Goal: Check status: Check status

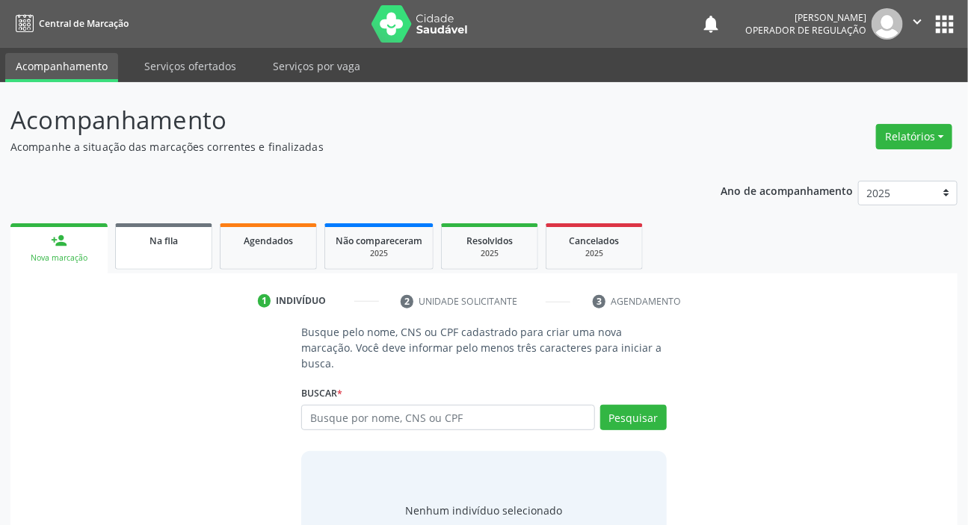
click at [158, 247] on div "Na fila" at bounding box center [163, 240] width 75 height 16
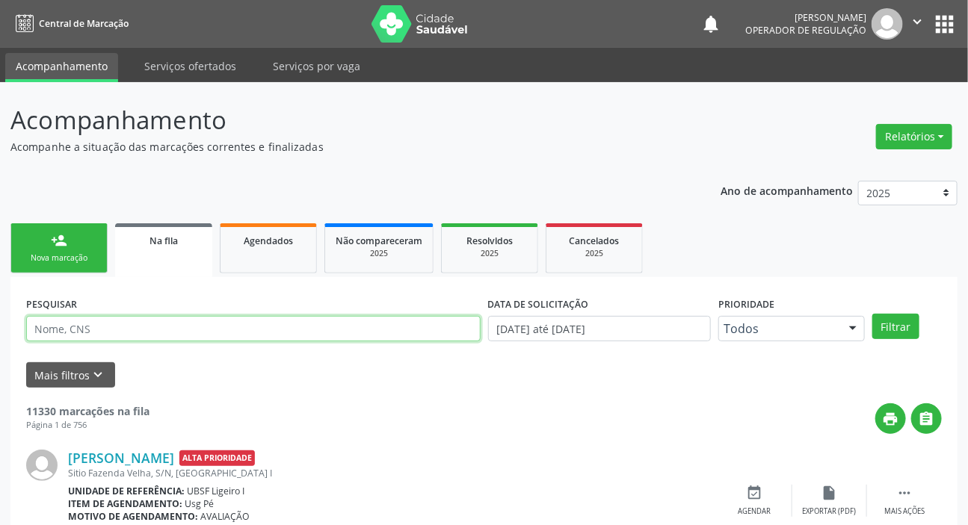
click at [144, 332] on input "text" at bounding box center [253, 328] width 454 height 25
type input "704006822643266"
click at [872, 314] on button "Filtrar" at bounding box center [895, 326] width 47 height 25
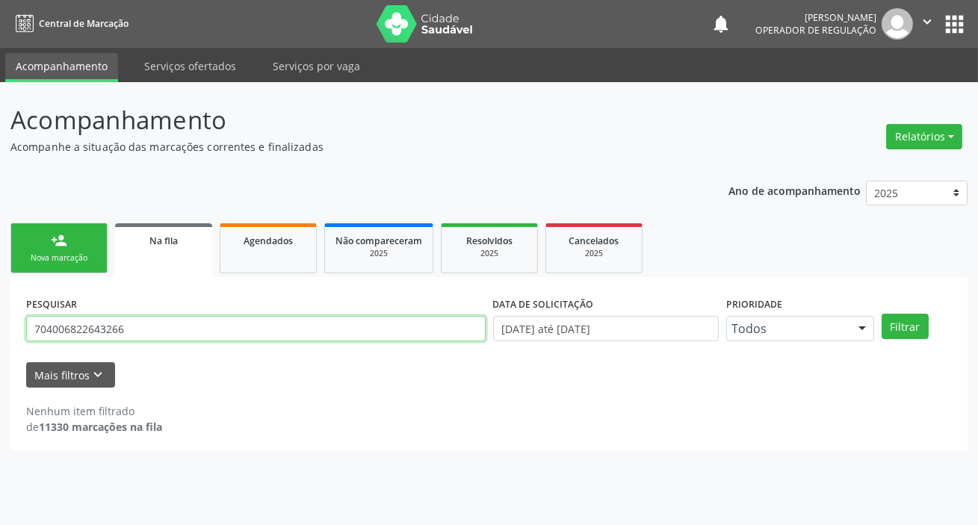
click at [116, 330] on input "704006822643266" at bounding box center [255, 328] width 459 height 25
click at [114, 332] on input "704006822643266" at bounding box center [255, 328] width 459 height 25
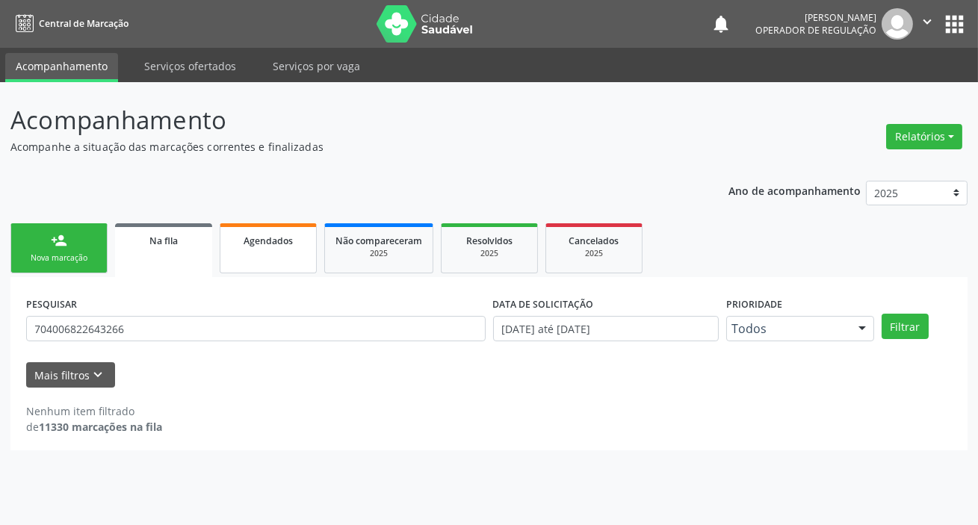
click at [251, 241] on span "Agendados" at bounding box center [268, 241] width 49 height 13
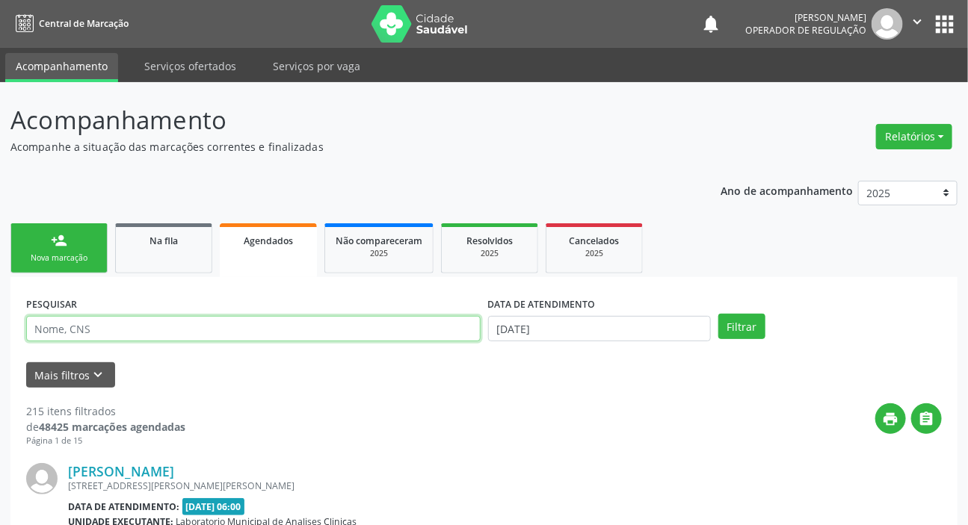
click at [244, 325] on input "text" at bounding box center [253, 328] width 454 height 25
click at [320, 334] on input "text" at bounding box center [253, 328] width 454 height 25
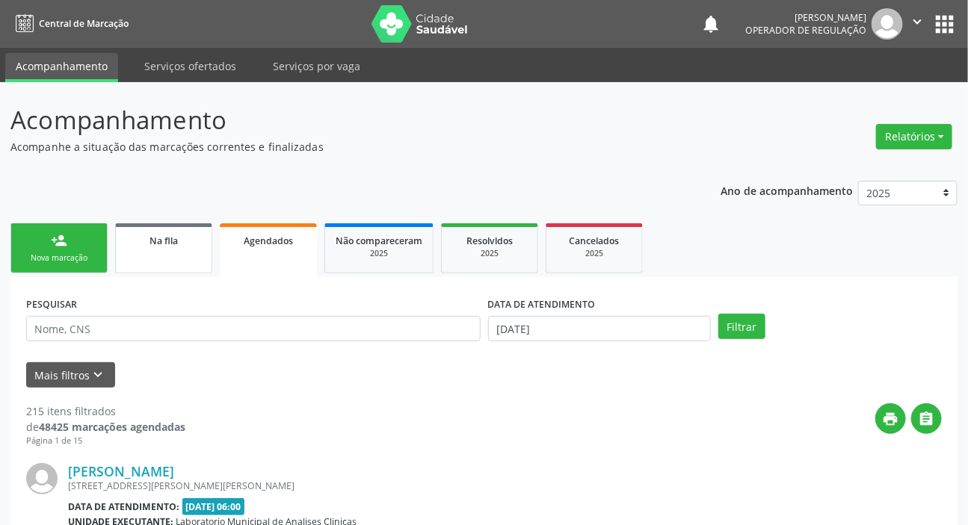
click at [152, 244] on span "Na fila" at bounding box center [163, 241] width 28 height 13
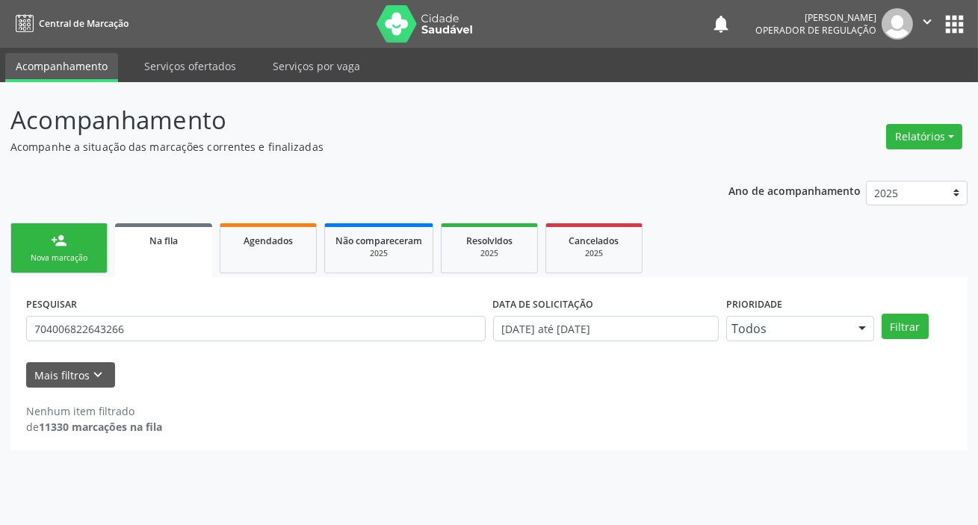
click at [134, 344] on div "PESQUISAR 704006822643266" at bounding box center [255, 322] width 467 height 58
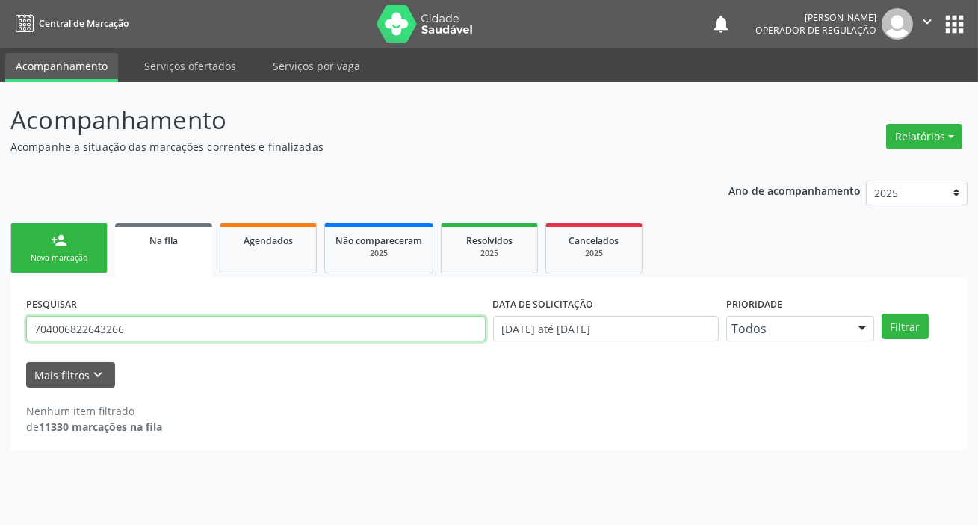
click at [137, 335] on input "704006822643266" at bounding box center [255, 328] width 459 height 25
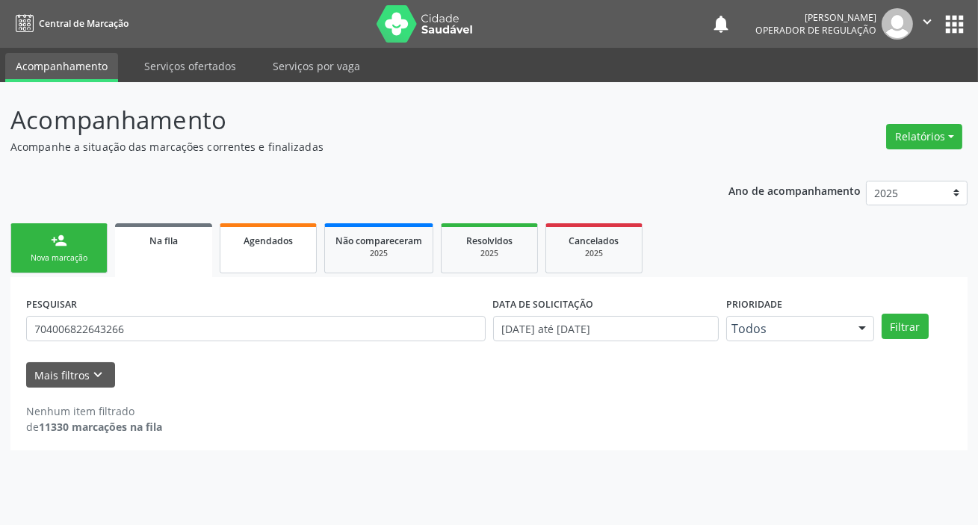
click at [299, 244] on div "Agendados" at bounding box center [268, 240] width 75 height 16
select select "8"
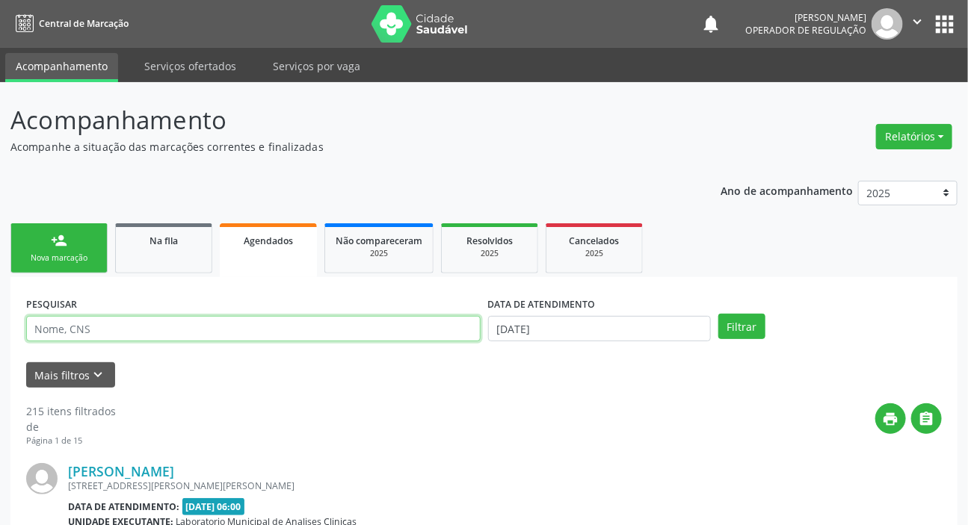
click at [203, 326] on input "text" at bounding box center [253, 328] width 454 height 25
paste input "704006822643266"
type input "704006822643266"
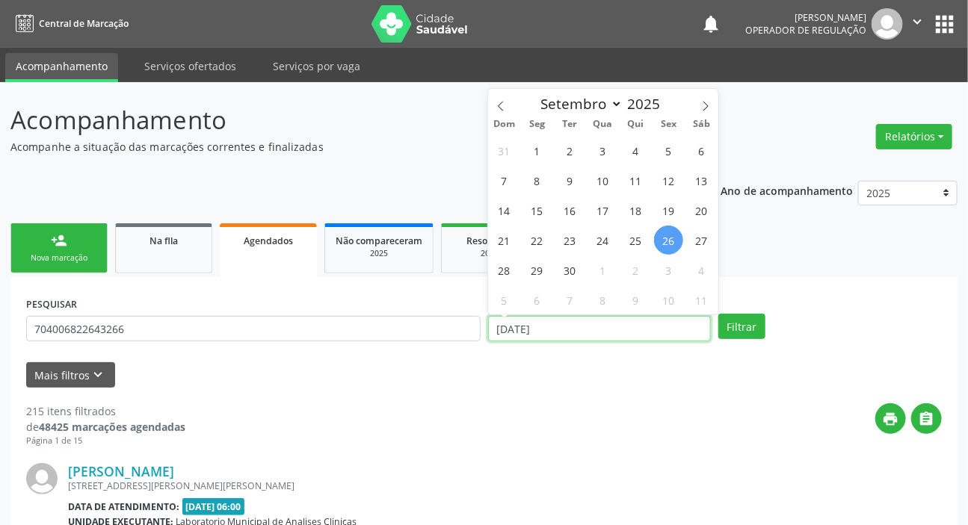
click at [499, 329] on input "[DATE]" at bounding box center [599, 328] width 223 height 25
click at [732, 335] on button "Filtrar" at bounding box center [741, 326] width 47 height 25
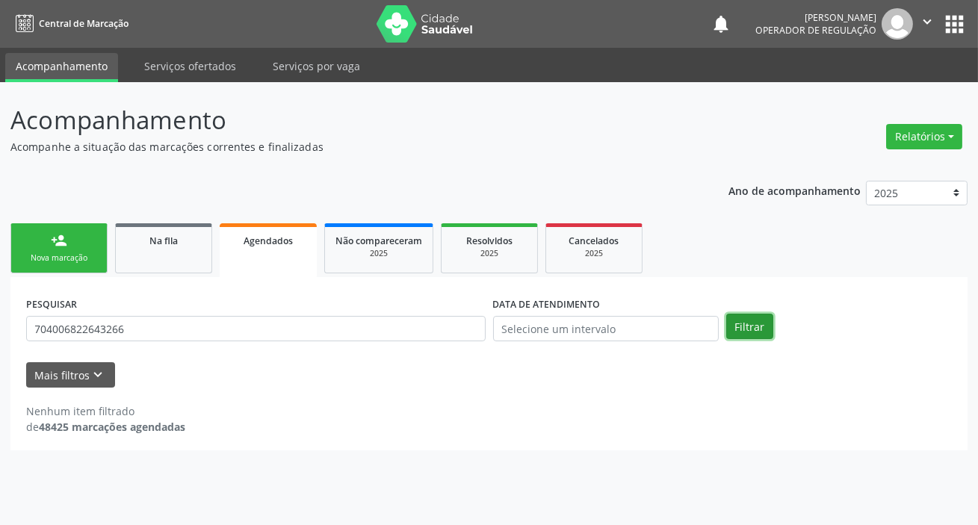
click at [744, 334] on button "Filtrar" at bounding box center [749, 326] width 47 height 25
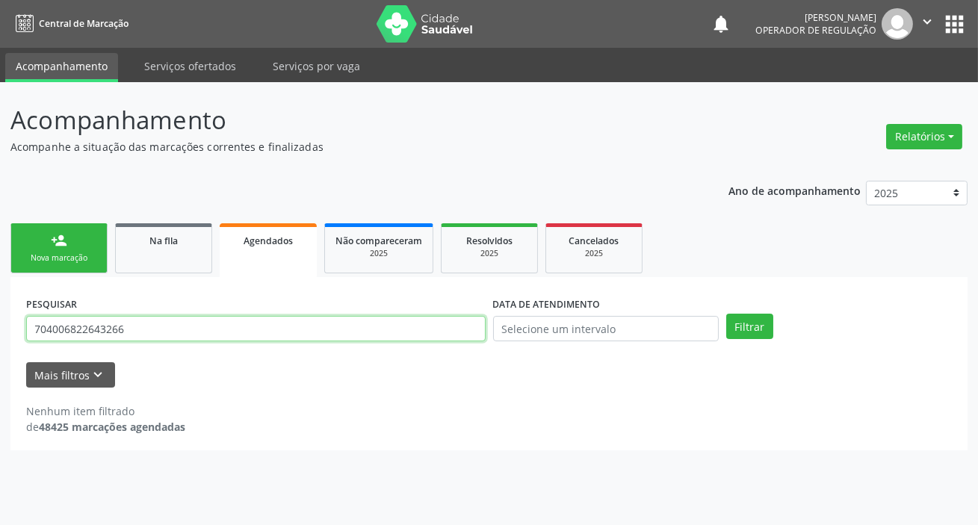
click at [52, 329] on input "704006822643266" at bounding box center [255, 328] width 459 height 25
type input "709006822643266"
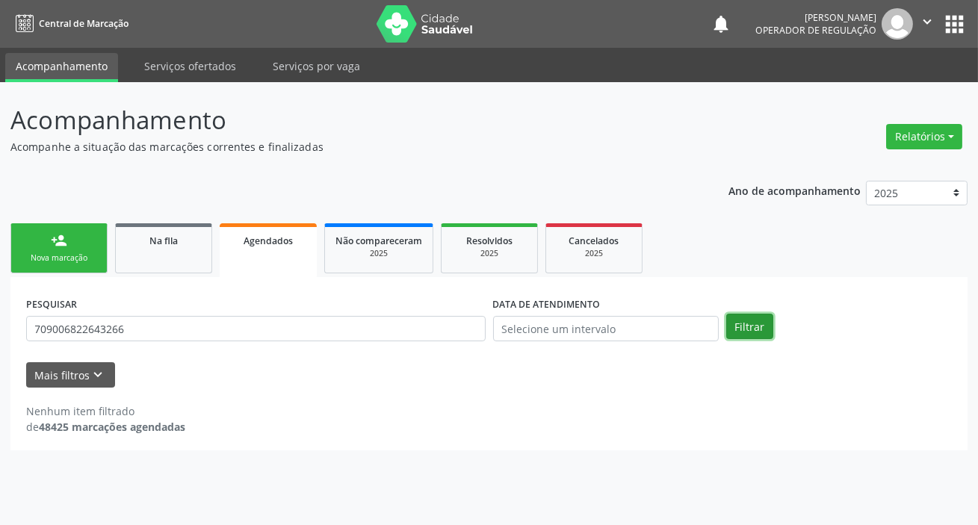
click at [761, 321] on button "Filtrar" at bounding box center [749, 326] width 47 height 25
click at [770, 322] on button "Filtrar" at bounding box center [749, 326] width 47 height 25
click at [758, 342] on div "PESQUISAR 709006822643266 DATA DE ATENDIMENTO Filtrar" at bounding box center [488, 322] width 933 height 58
click at [752, 329] on button "Filtrar" at bounding box center [749, 326] width 47 height 25
click at [175, 259] on link "Na fila" at bounding box center [163, 248] width 97 height 50
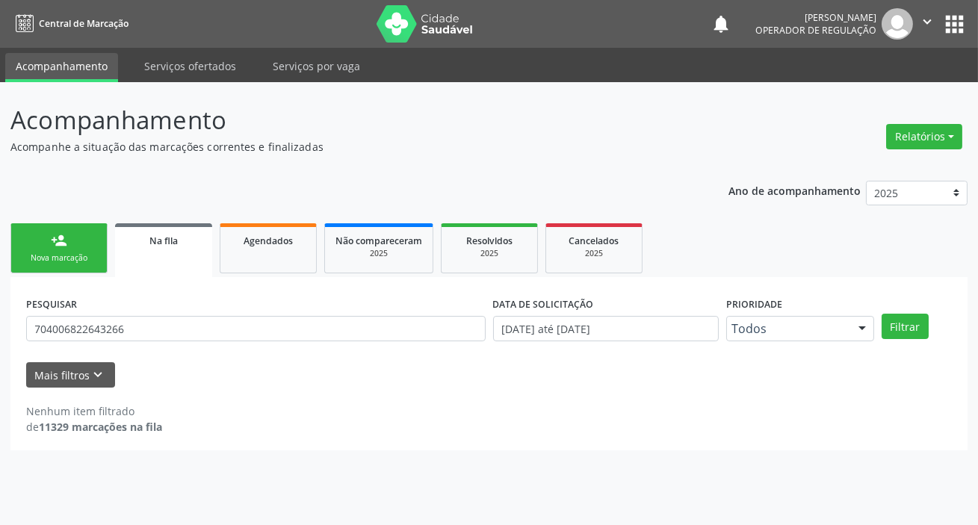
click at [217, 343] on div "PESQUISAR 704006822643266" at bounding box center [255, 322] width 467 height 58
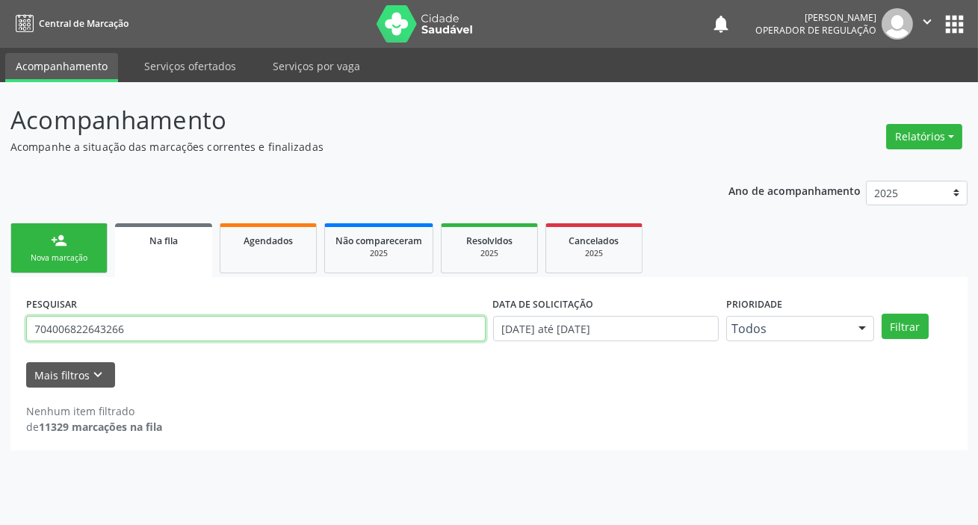
click at [220, 321] on input "704006822643266" at bounding box center [255, 328] width 459 height 25
click at [882, 314] on button "Filtrar" at bounding box center [905, 326] width 47 height 25
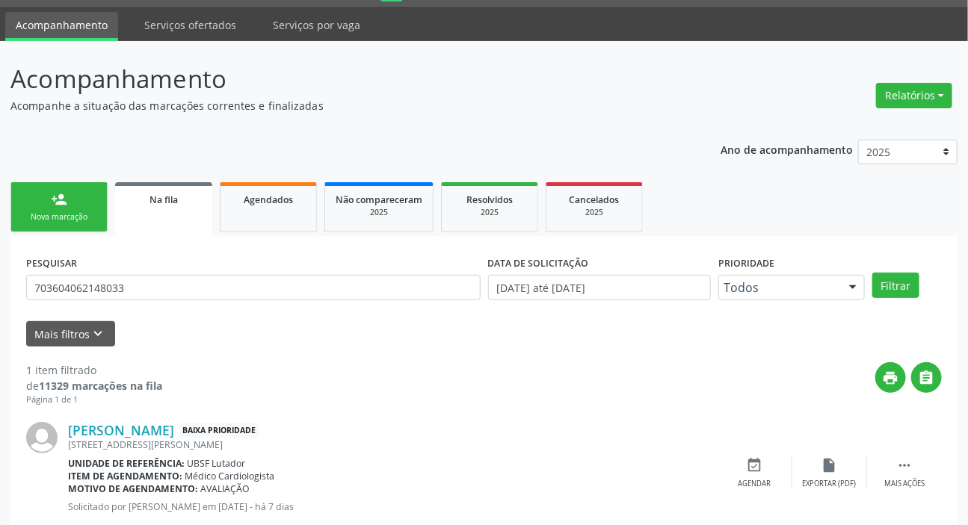
scroll to position [81, 0]
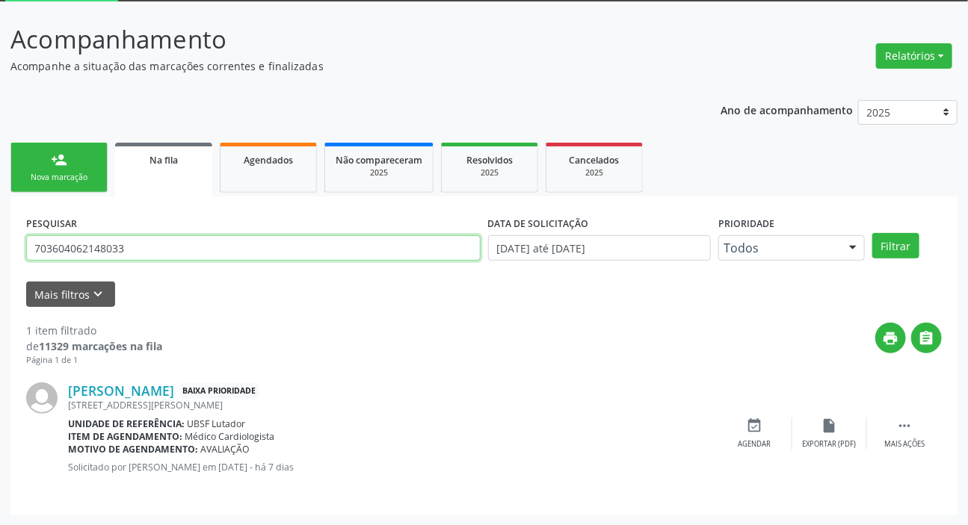
click at [282, 252] on input "703604062148033" at bounding box center [253, 247] width 454 height 25
click at [282, 251] on input "703604062148033" at bounding box center [253, 247] width 454 height 25
click at [872, 233] on button "Filtrar" at bounding box center [895, 245] width 47 height 25
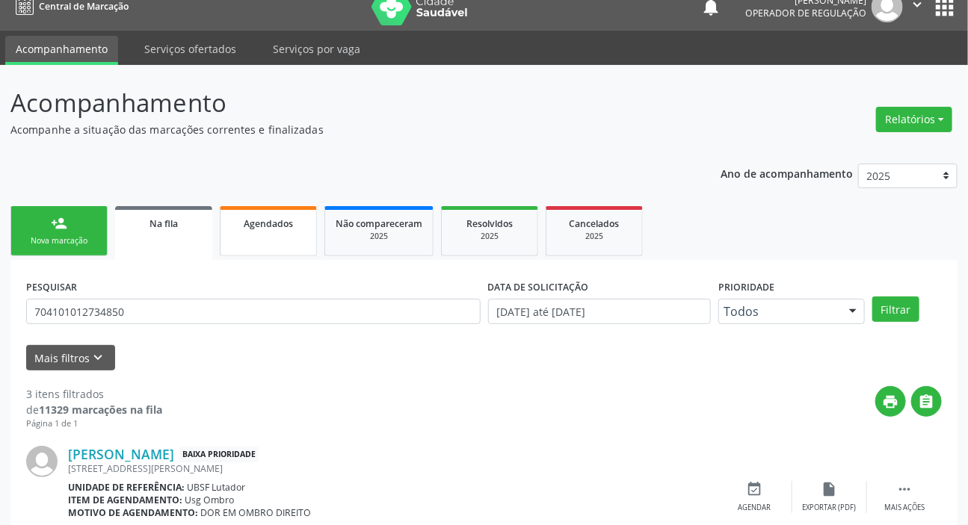
scroll to position [8, 0]
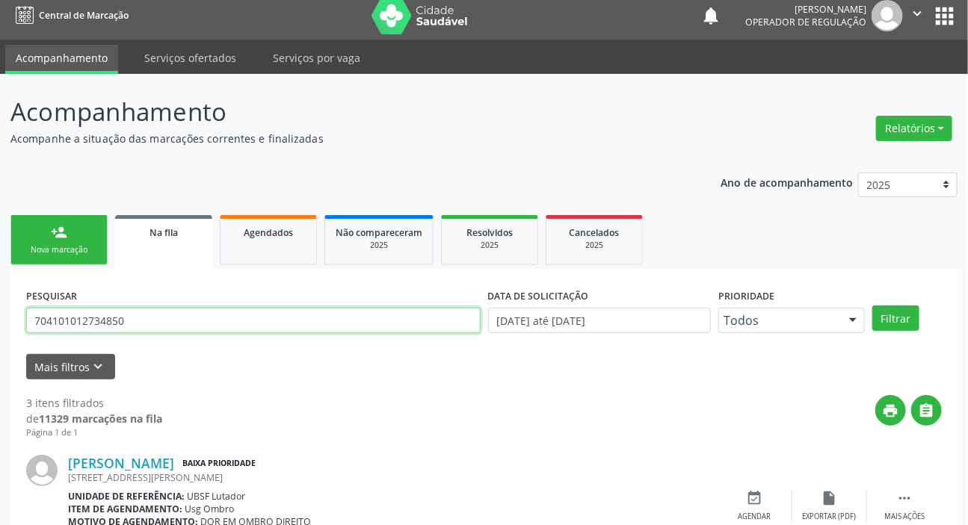
click at [260, 326] on input "704101012734850" at bounding box center [253, 320] width 454 height 25
click at [872, 306] on button "Filtrar" at bounding box center [895, 318] width 47 height 25
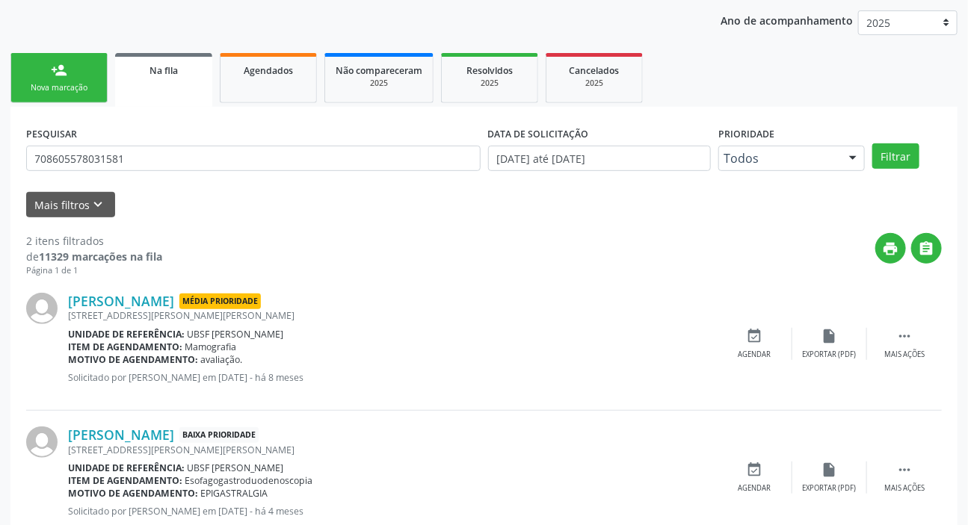
scroll to position [146, 0]
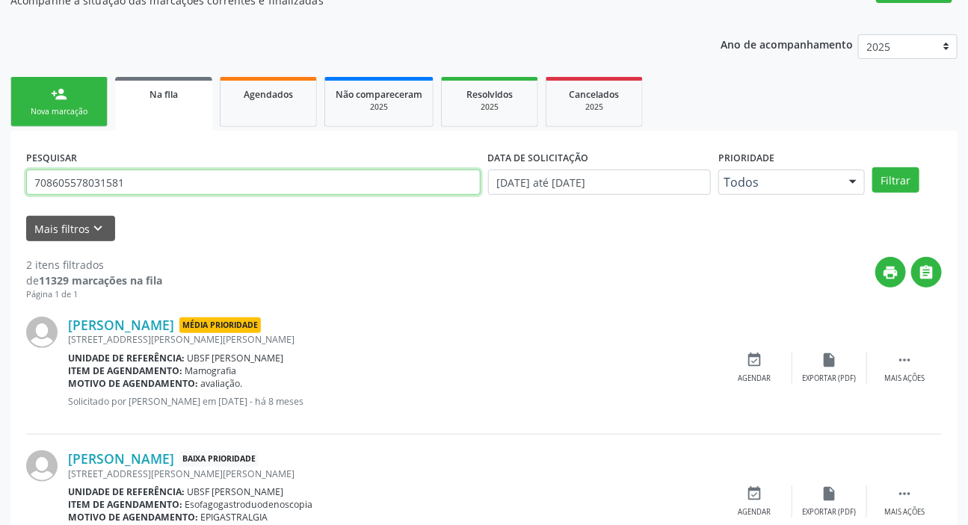
click at [128, 191] on input "708605578031581" at bounding box center [253, 182] width 454 height 25
type input "700000267269506"
click at [872, 167] on button "Filtrar" at bounding box center [895, 179] width 47 height 25
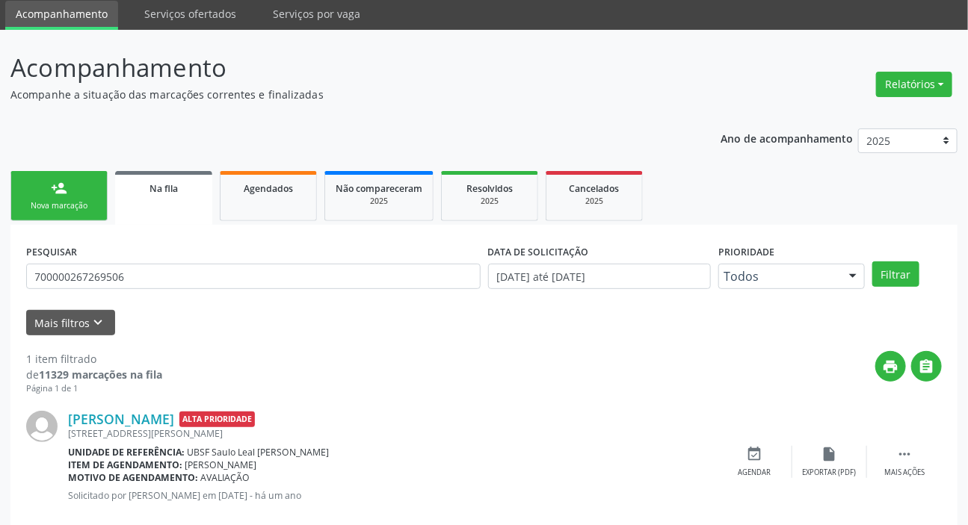
scroll to position [81, 0]
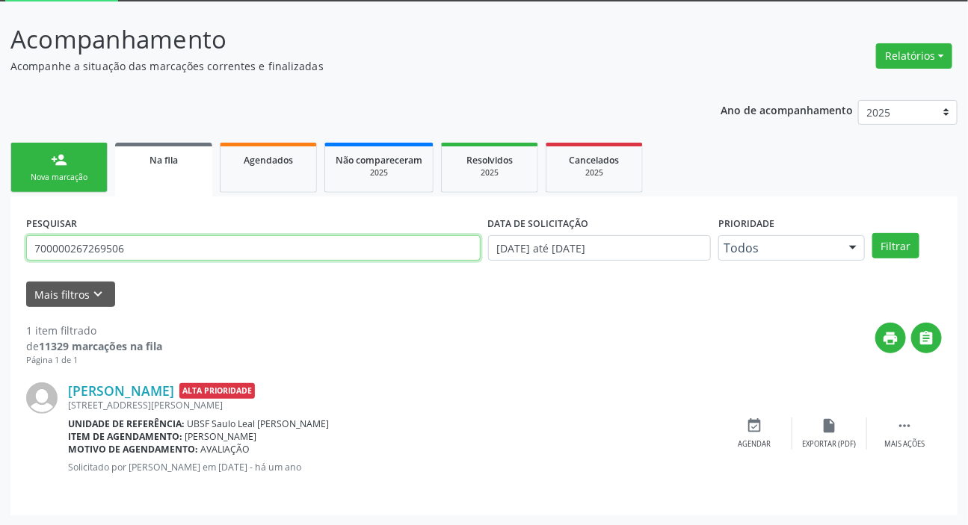
click at [156, 247] on input "700000267269506" at bounding box center [253, 247] width 454 height 25
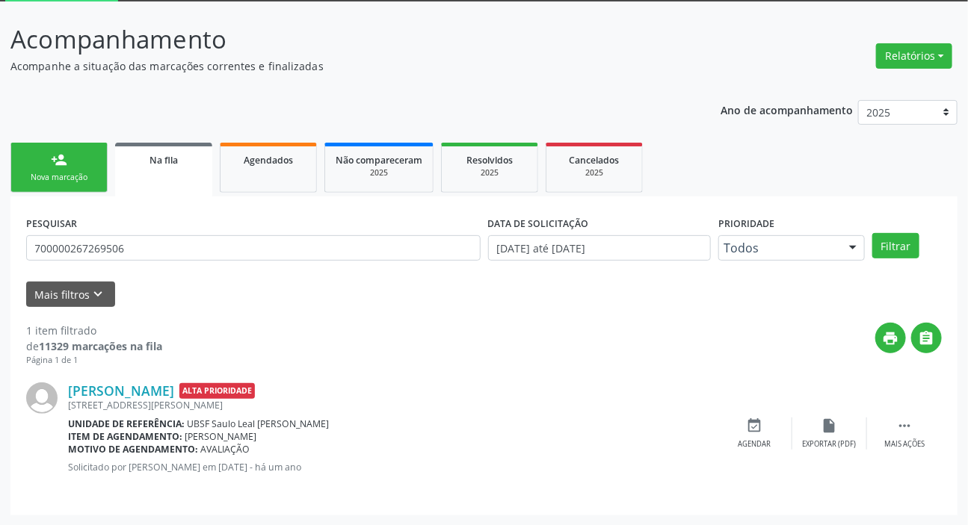
click at [264, 172] on link "Agendados" at bounding box center [268, 168] width 97 height 50
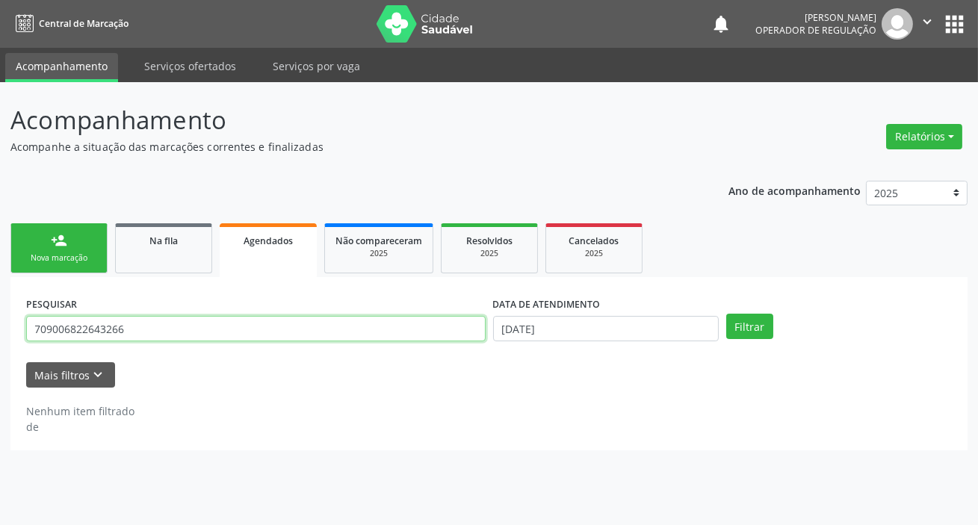
click at [338, 335] on input "709006822643266" at bounding box center [255, 328] width 459 height 25
paste input "000026726950"
type input "700000267269506"
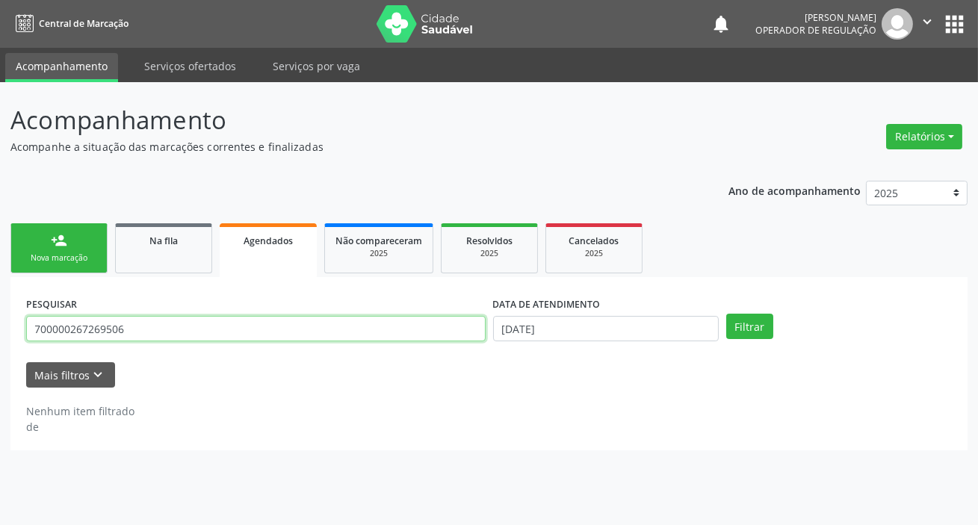
click at [726, 314] on button "Filtrar" at bounding box center [749, 326] width 47 height 25
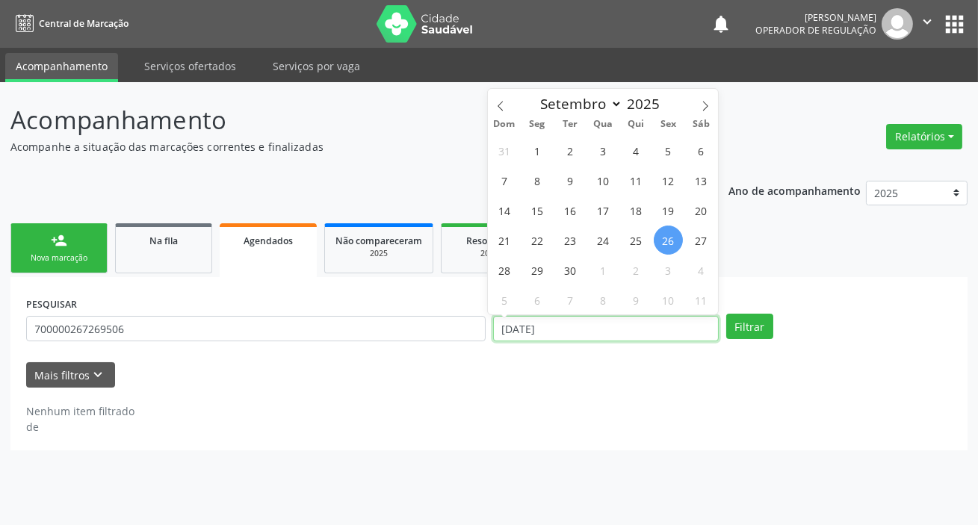
click at [538, 325] on input "[DATE]" at bounding box center [606, 328] width 226 height 25
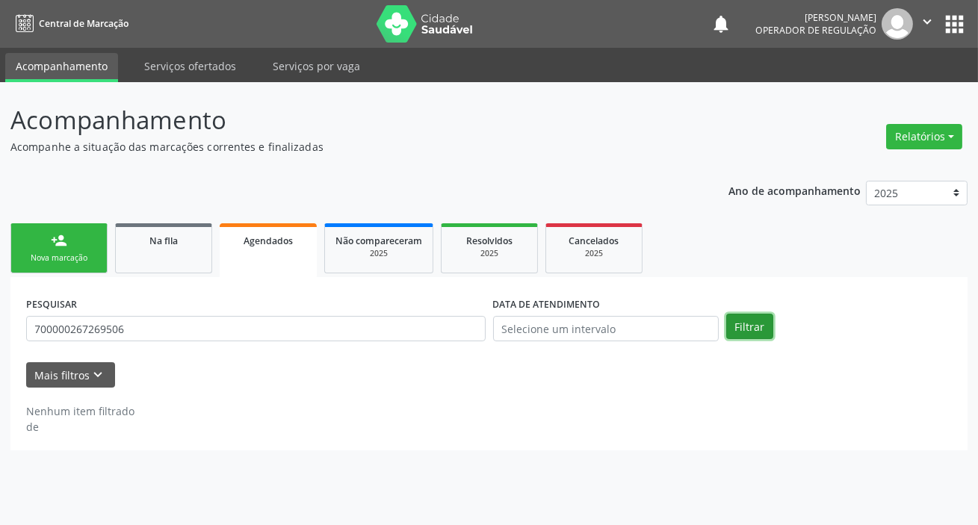
click at [749, 335] on button "Filtrar" at bounding box center [749, 326] width 47 height 25
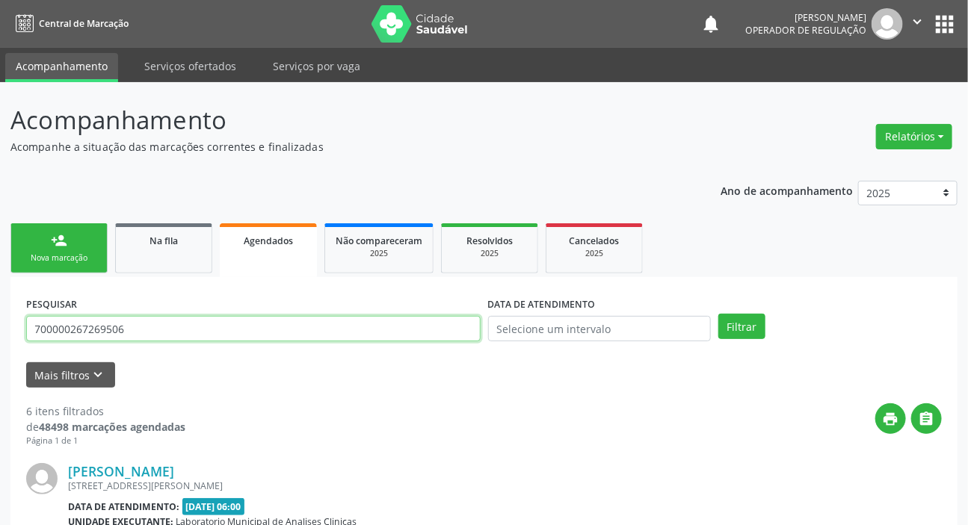
click at [132, 339] on input "700000267269506" at bounding box center [253, 328] width 454 height 25
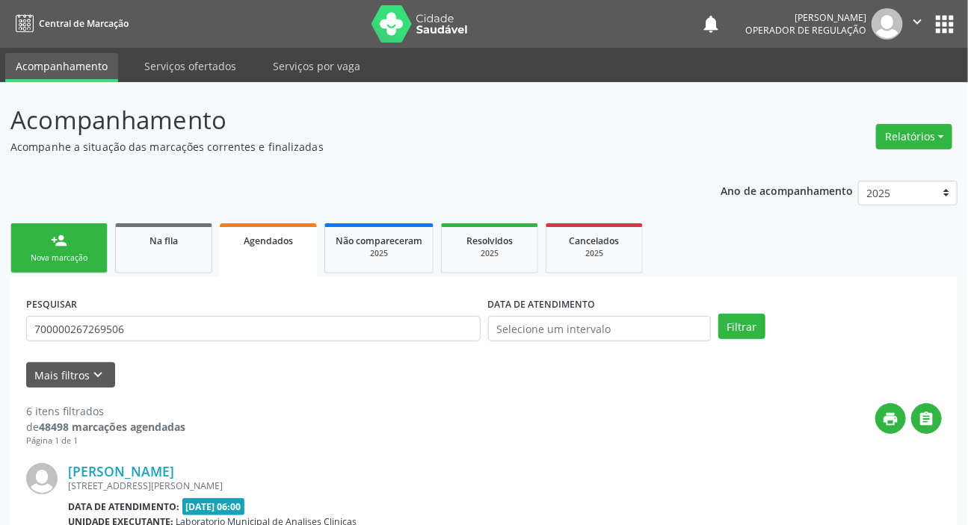
click at [127, 344] on div "PESQUISAR 700000267269506" at bounding box center [253, 322] width 462 height 58
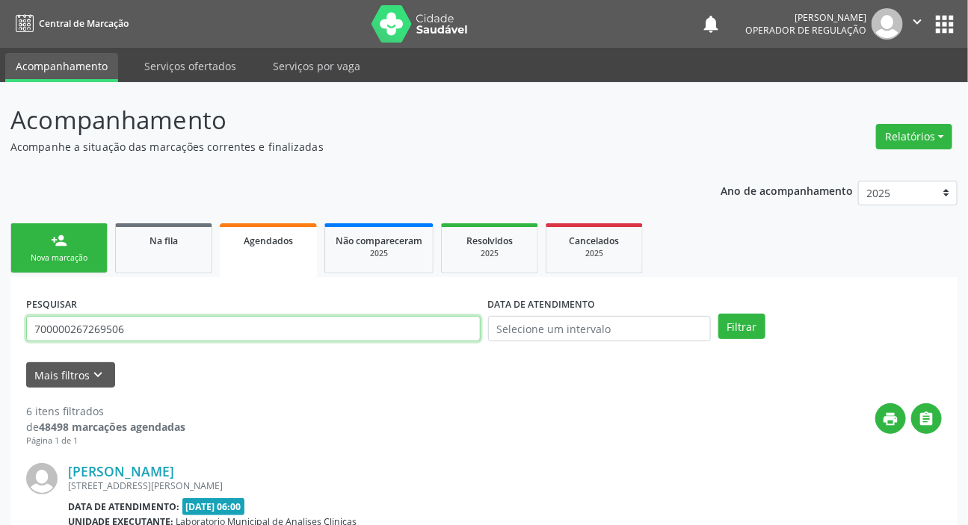
click at [149, 334] on input "700000267269506" at bounding box center [253, 328] width 454 height 25
click at [718, 314] on button "Filtrar" at bounding box center [741, 326] width 47 height 25
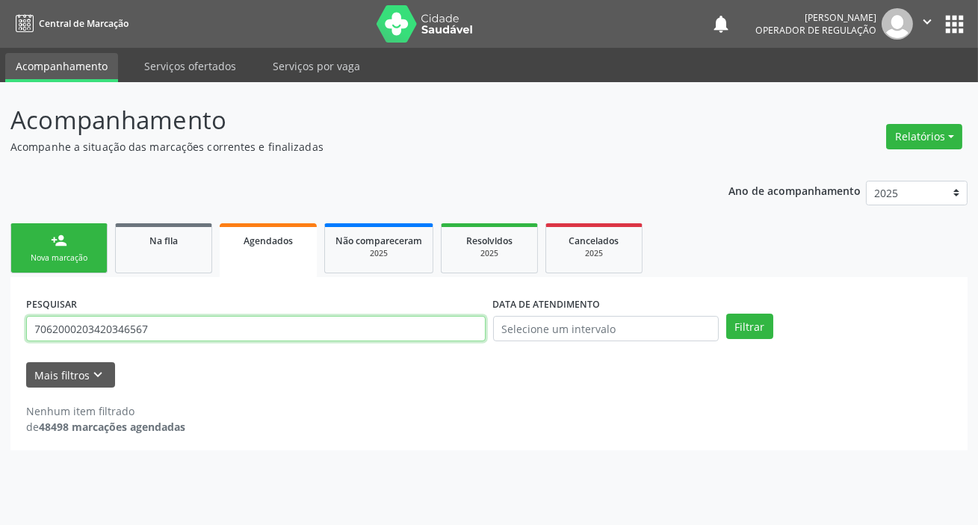
click at [159, 329] on input "7062000203420346567" at bounding box center [255, 328] width 459 height 25
type input "706200020346567"
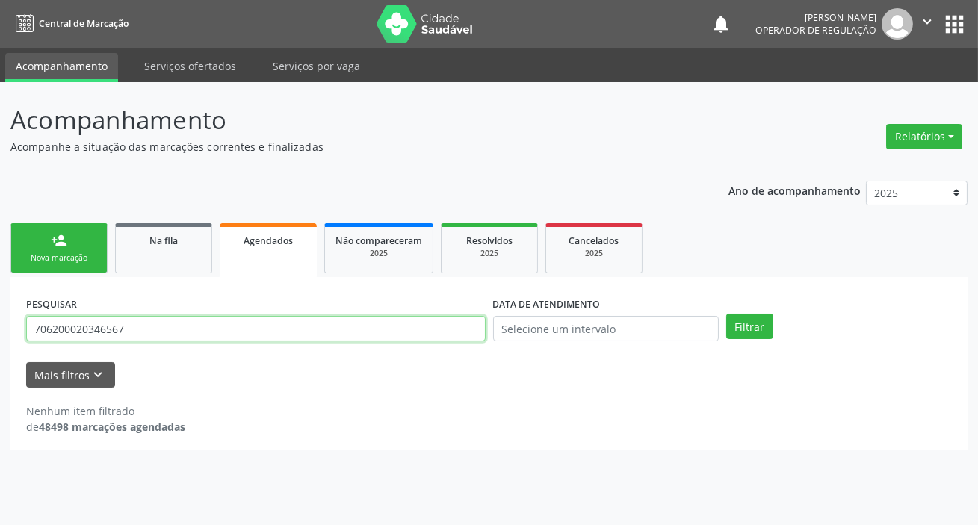
click at [726, 314] on button "Filtrar" at bounding box center [749, 326] width 47 height 25
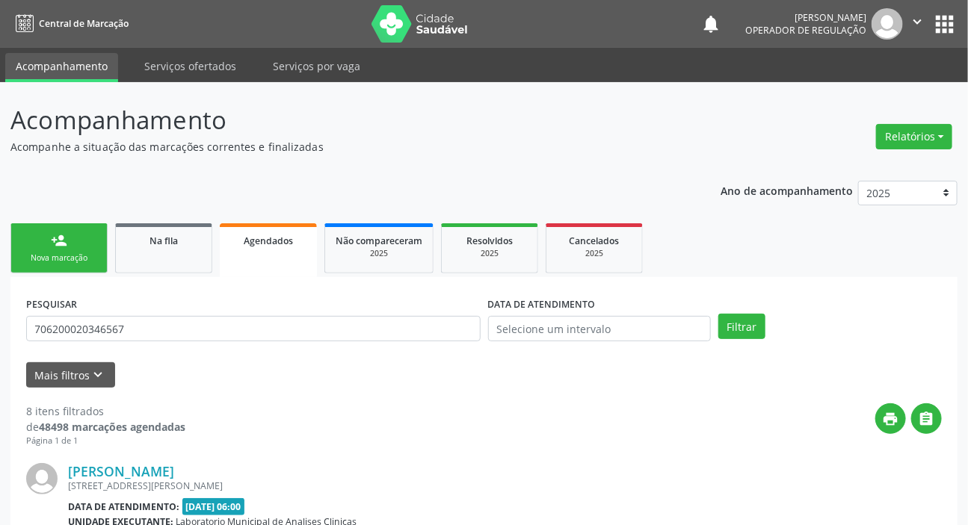
click at [152, 348] on div "PESQUISAR 706200020346567" at bounding box center [253, 322] width 462 height 58
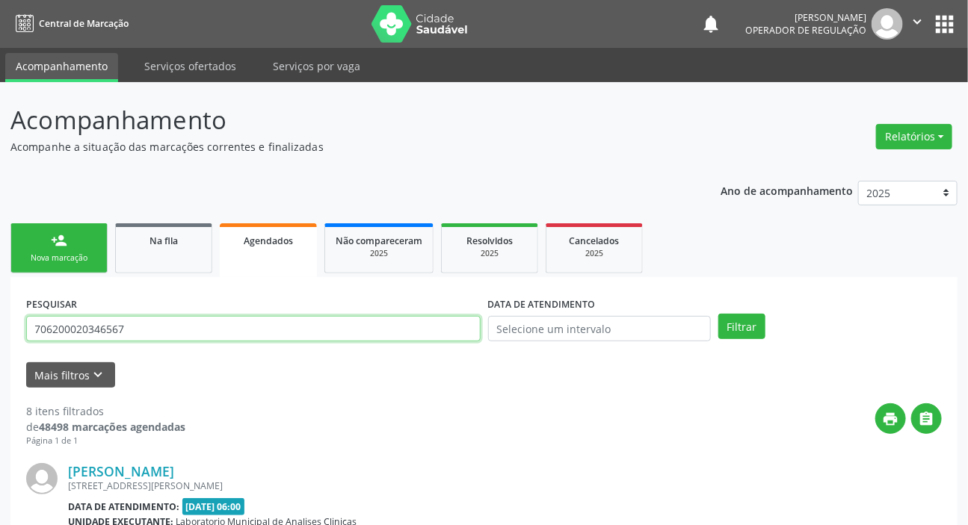
click at [158, 337] on input "706200020346567" at bounding box center [253, 328] width 454 height 25
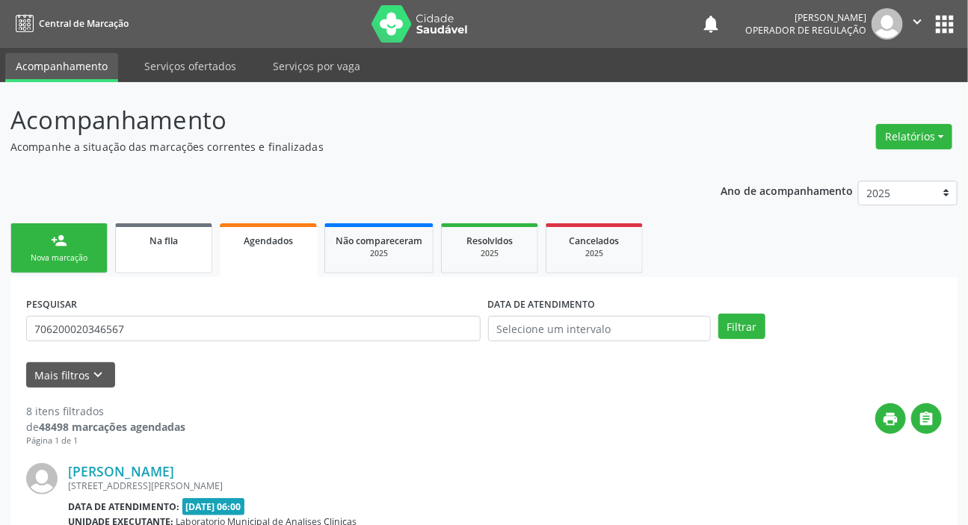
click at [162, 243] on span "Na fila" at bounding box center [163, 241] width 28 height 13
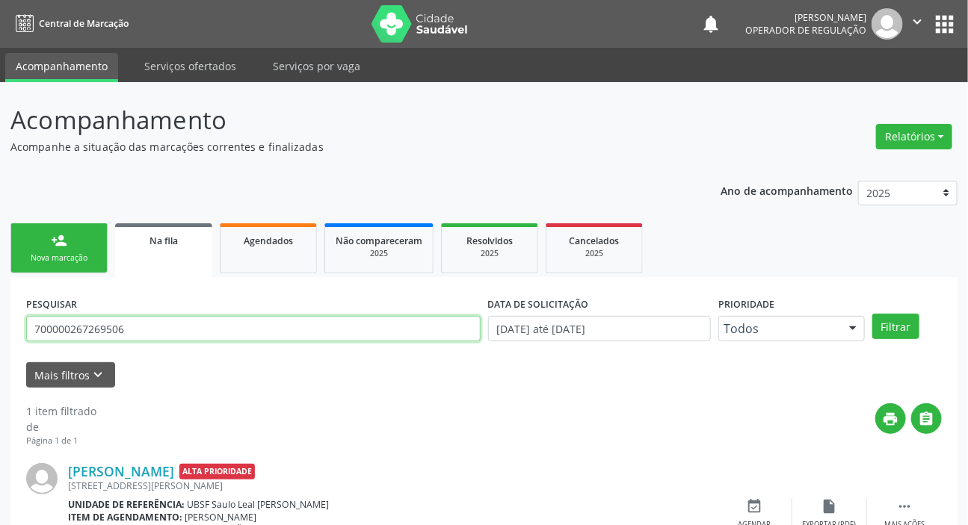
click at [294, 333] on input "700000267269506" at bounding box center [253, 328] width 454 height 25
paste input "706200020346567"
click at [294, 333] on input "700000267269506706200020346567" at bounding box center [253, 328] width 454 height 25
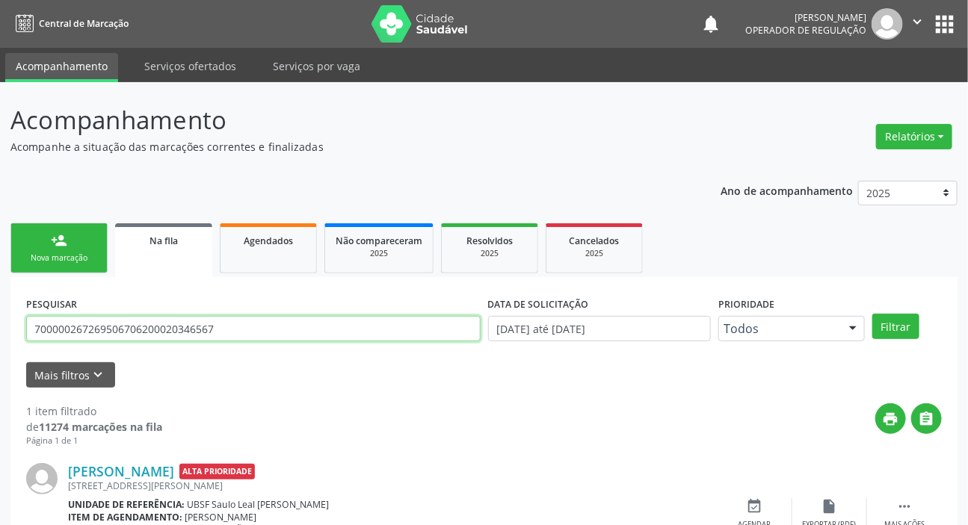
paste input "text"
click at [872, 314] on button "Filtrar" at bounding box center [895, 326] width 47 height 25
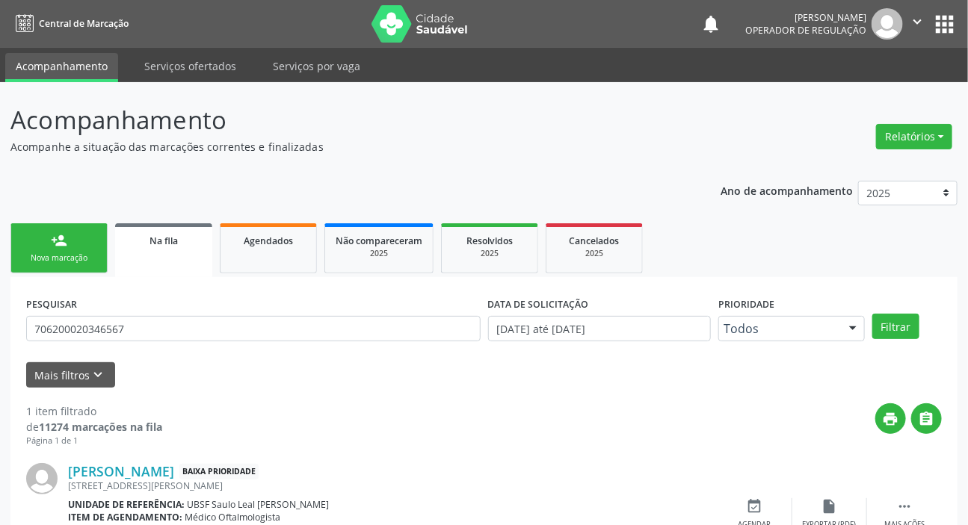
scroll to position [81, 0]
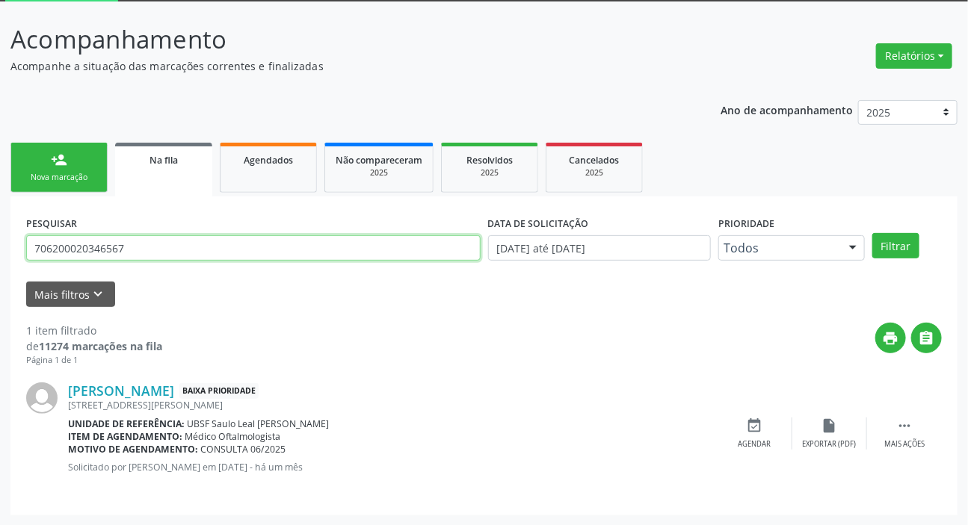
click at [109, 235] on input "706200020346567" at bounding box center [253, 247] width 454 height 25
type input "705207456981373"
click at [872, 233] on button "Filtrar" at bounding box center [895, 245] width 47 height 25
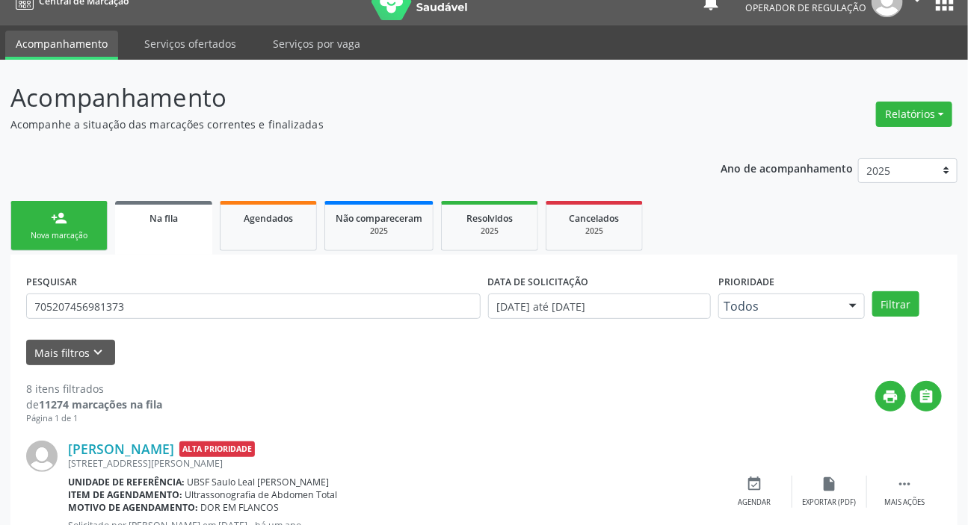
scroll to position [0, 0]
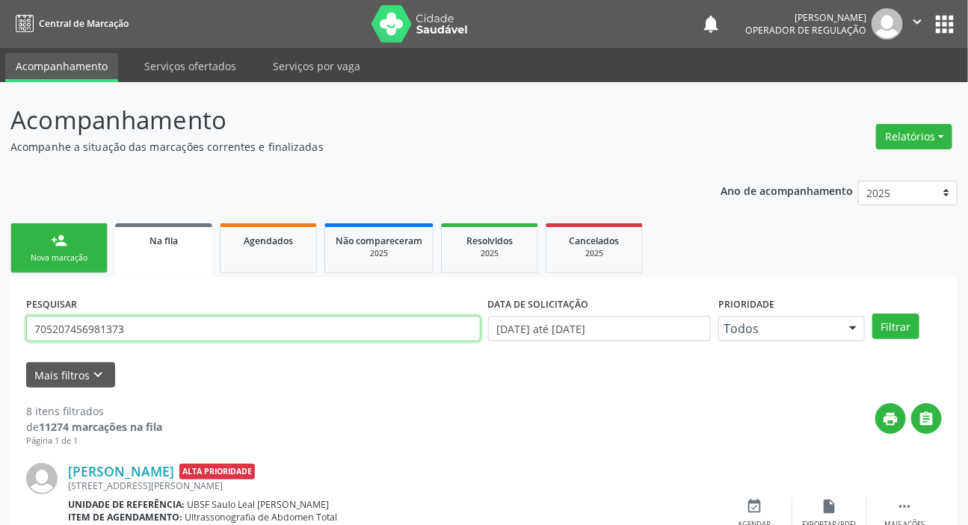
click at [167, 332] on input "705207456981373" at bounding box center [253, 328] width 454 height 25
click at [169, 329] on input "705207456981373" at bounding box center [253, 328] width 454 height 25
click at [353, 322] on input "705207456981373" at bounding box center [253, 328] width 454 height 25
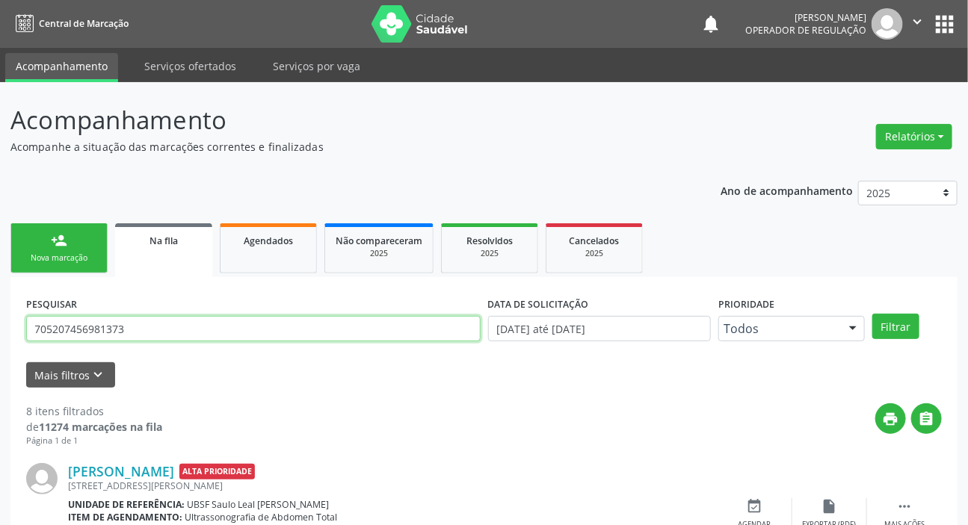
click at [353, 322] on input "705207456981373" at bounding box center [253, 328] width 454 height 25
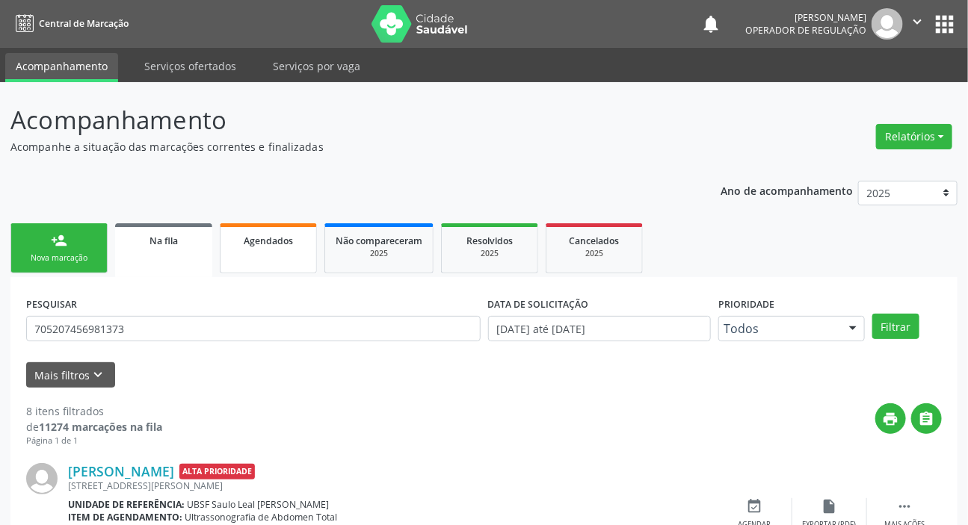
click at [262, 248] on link "Agendados" at bounding box center [268, 248] width 97 height 50
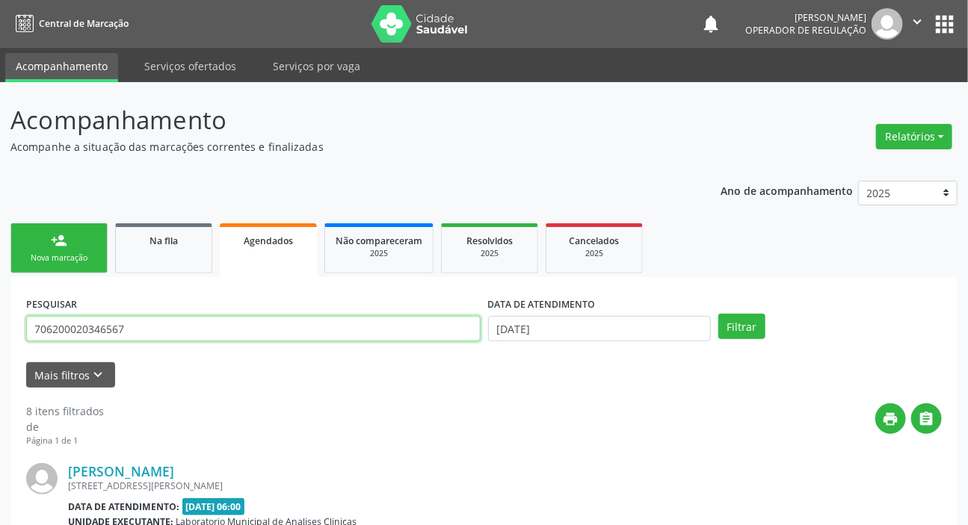
click at [273, 326] on input "706200020346567" at bounding box center [253, 328] width 454 height 25
type input "700502570574252"
click at [718, 314] on button "Filtrar" at bounding box center [741, 326] width 47 height 25
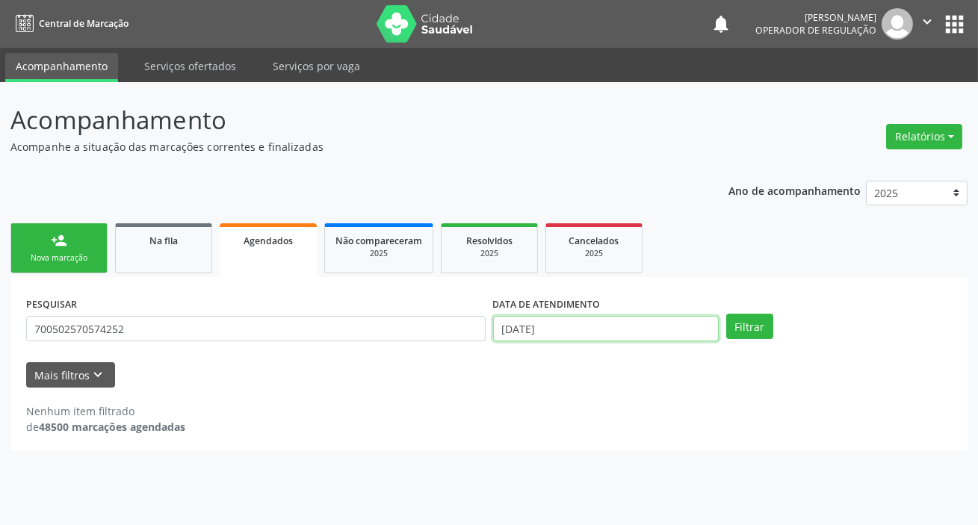
click at [516, 322] on input "[DATE]" at bounding box center [606, 328] width 226 height 25
click at [751, 336] on button "Filtrar" at bounding box center [749, 326] width 47 height 25
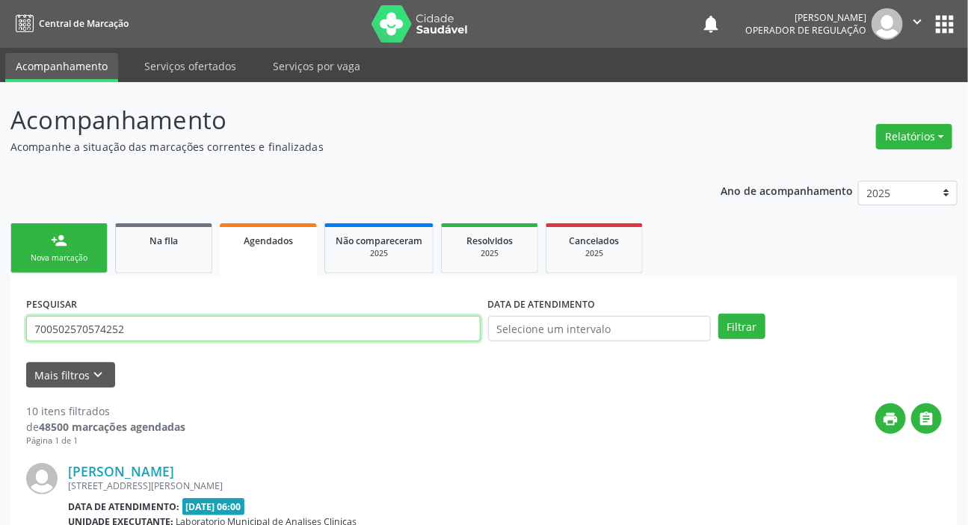
click at [248, 326] on input "700502570574252" at bounding box center [253, 328] width 454 height 25
click at [252, 321] on input "700502570574252" at bounding box center [253, 328] width 454 height 25
type input "700002606255504"
click at [718, 314] on button "Filtrar" at bounding box center [741, 326] width 47 height 25
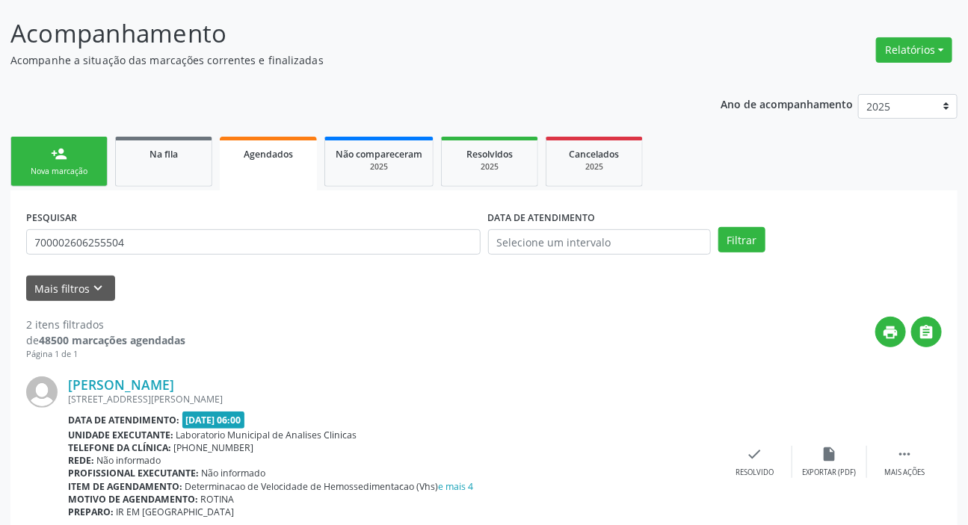
scroll to position [80, 0]
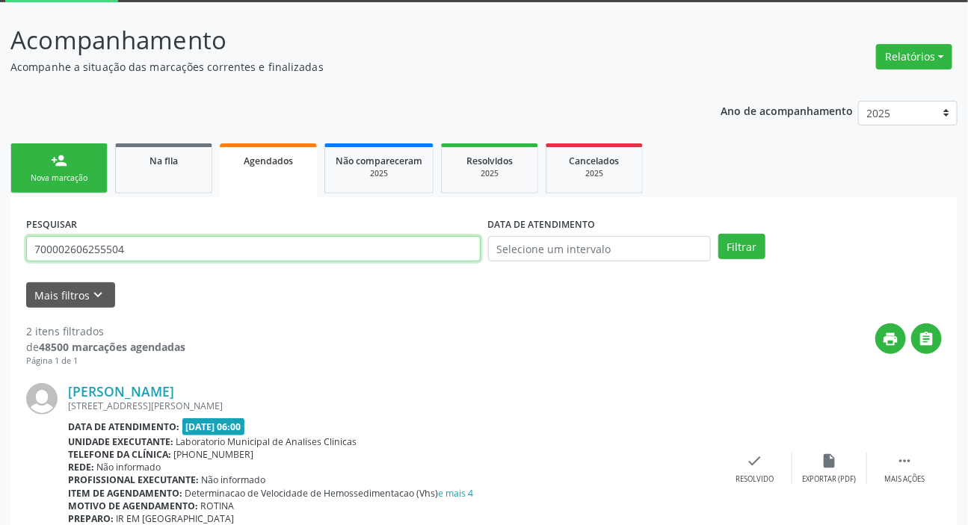
click at [196, 236] on input "700002606255504" at bounding box center [253, 248] width 454 height 25
click at [186, 173] on link "Na fila" at bounding box center [163, 168] width 97 height 50
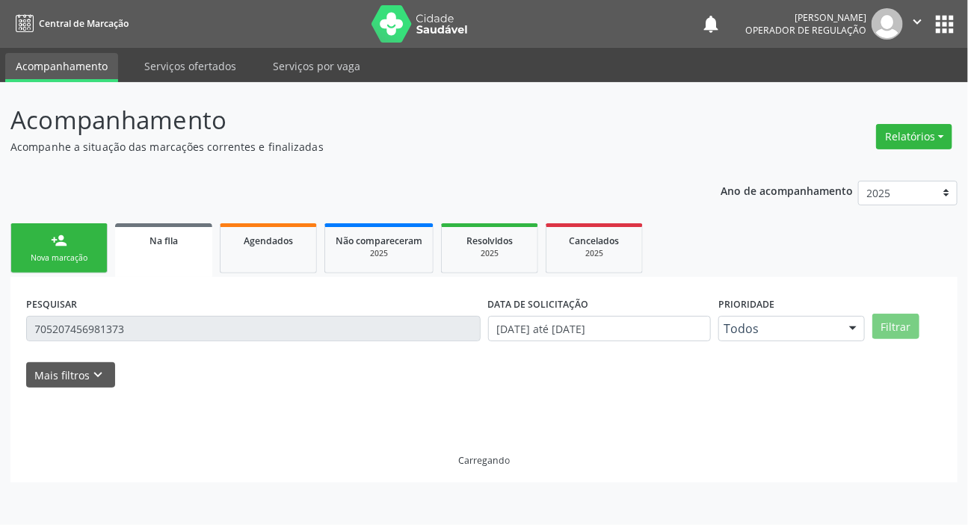
scroll to position [0, 0]
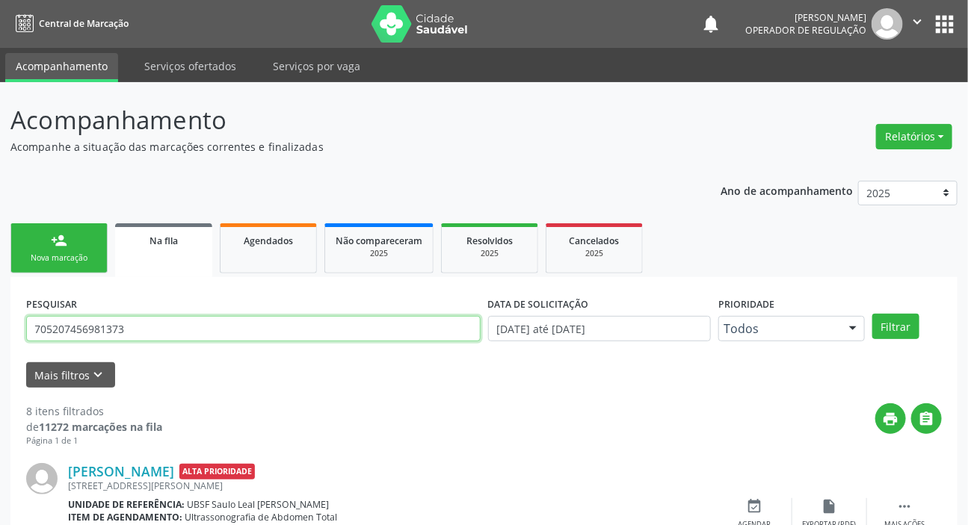
click at [187, 335] on input "705207456981373" at bounding box center [253, 328] width 454 height 25
paste input "0002606255504"
click at [872, 314] on button "Filtrar" at bounding box center [895, 326] width 47 height 25
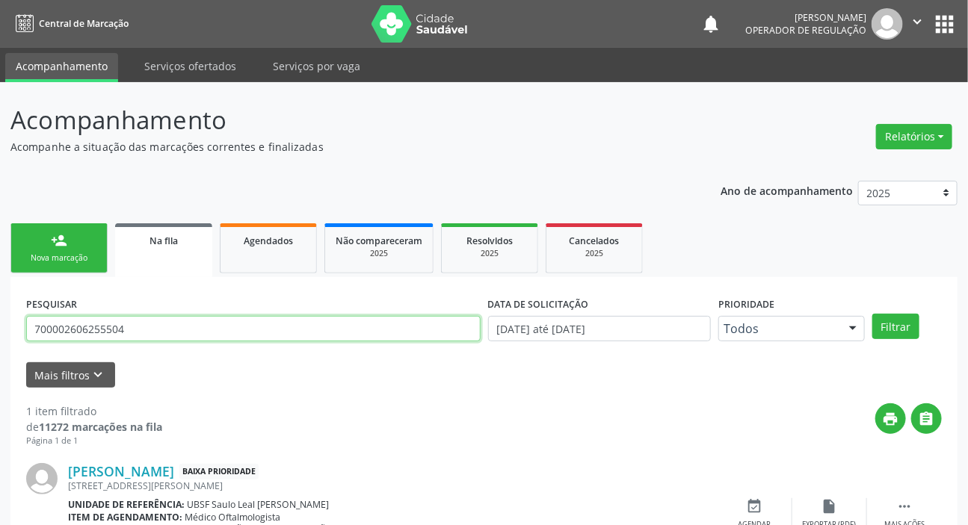
click at [229, 316] on input "700002606255504" at bounding box center [253, 328] width 454 height 25
click at [872, 314] on button "Filtrar" at bounding box center [895, 326] width 47 height 25
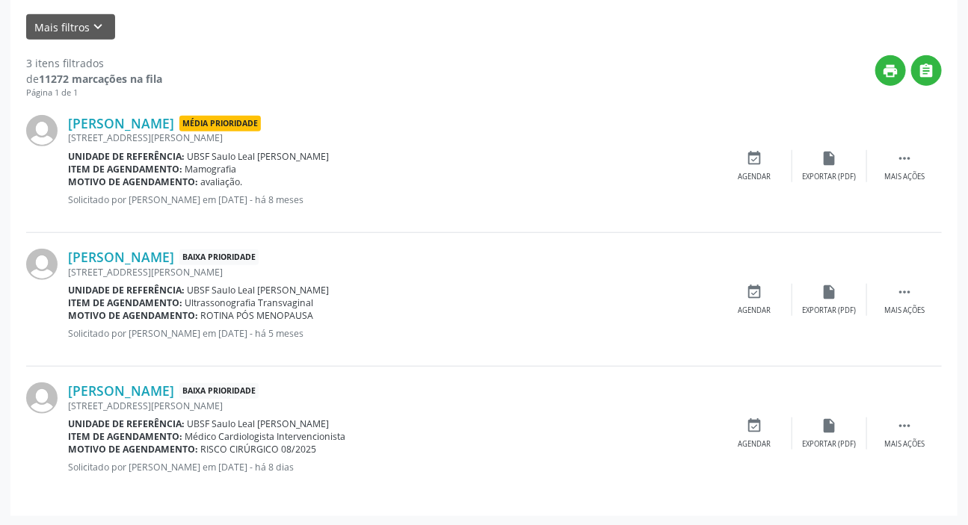
scroll to position [8, 0]
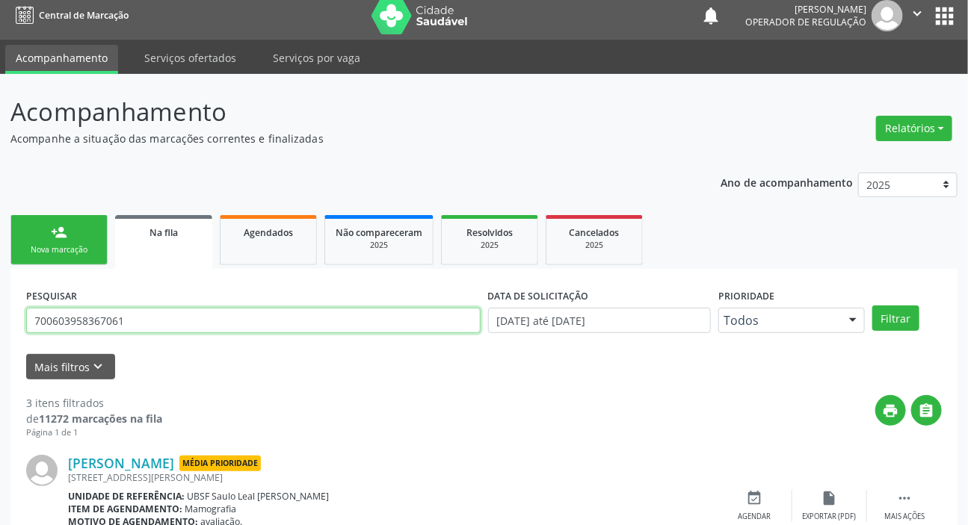
click at [232, 321] on input "700603958367061" at bounding box center [253, 320] width 454 height 25
type input "704006823643266"
click at [872, 306] on button "Filtrar" at bounding box center [895, 318] width 47 height 25
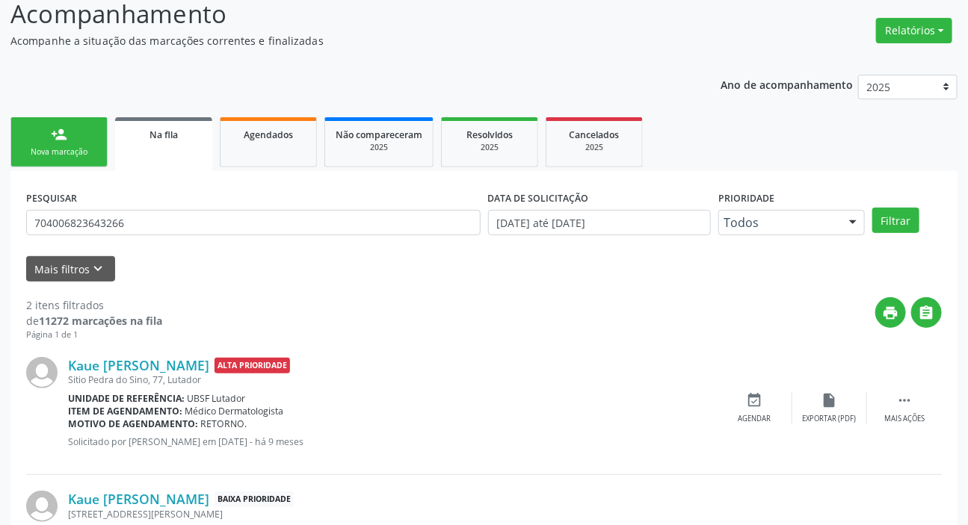
scroll to position [214, 0]
